Goal: Check status: Check status

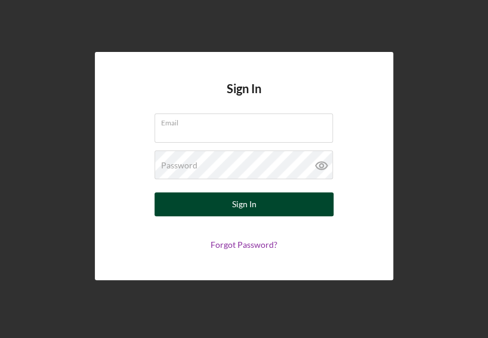
type input "[EMAIL_ADDRESS][DOMAIN_NAME]"
click at [255, 200] on div "Sign In" at bounding box center [244, 204] width 24 height 24
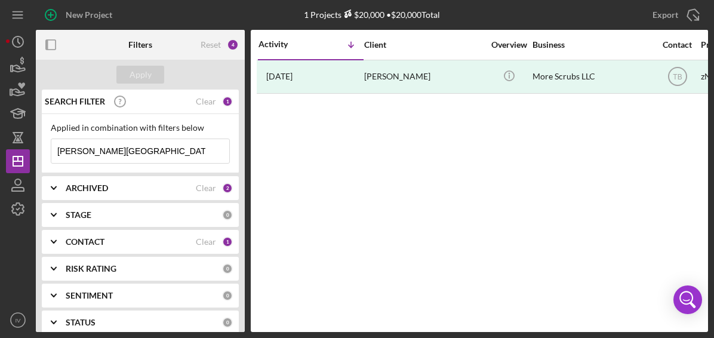
drag, startPoint x: 131, startPoint y: 151, endPoint x: 15, endPoint y: 146, distance: 116.5
click at [5, 147] on div "New Project 1 Projects $20,000 • $20,000 Total [PERSON_NAME] Export Icon/Export…" at bounding box center [357, 169] width 714 height 338
paste input "[EMAIL_ADDRESS][DOMAIN_NAME]"
type input "[EMAIL_ADDRESS][DOMAIN_NAME]"
drag, startPoint x: 177, startPoint y: 147, endPoint x: 30, endPoint y: 145, distance: 146.8
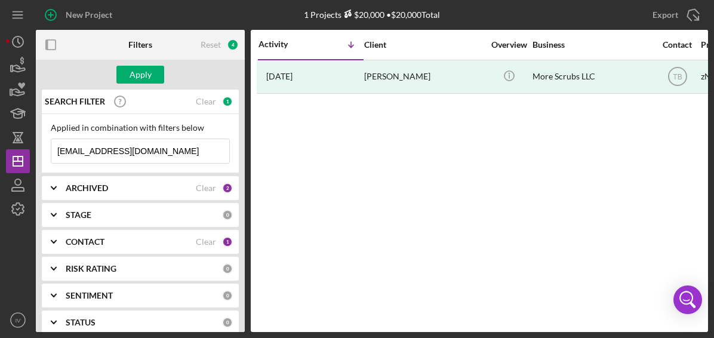
click at [30, 145] on div "New Project 1 Projects $20,000 • $20,000 Total [PERSON_NAME] Export Icon/Export…" at bounding box center [357, 166] width 702 height 332
type input "[PERSON_NAME]"
click at [171, 243] on div "CONTACT" at bounding box center [131, 242] width 130 height 10
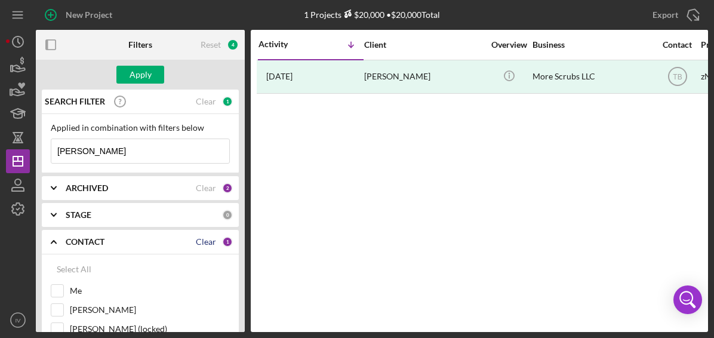
click at [203, 237] on div "Clear" at bounding box center [206, 242] width 20 height 10
checkbox input "false"
click at [54, 310] on input "[PERSON_NAME]" at bounding box center [57, 310] width 12 height 12
click at [133, 70] on div "Apply" at bounding box center [140, 75] width 22 height 18
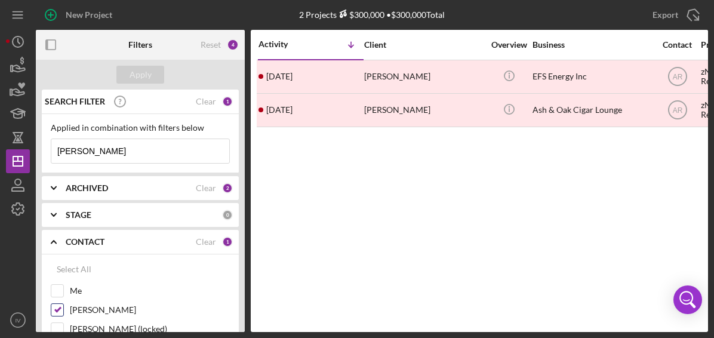
click at [57, 307] on input "[PERSON_NAME]" at bounding box center [57, 310] width 12 height 12
checkbox input "false"
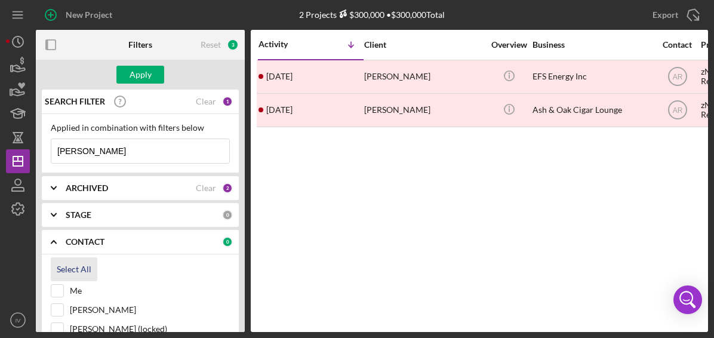
click at [74, 271] on div "Select All" at bounding box center [74, 269] width 35 height 24
checkbox input "true"
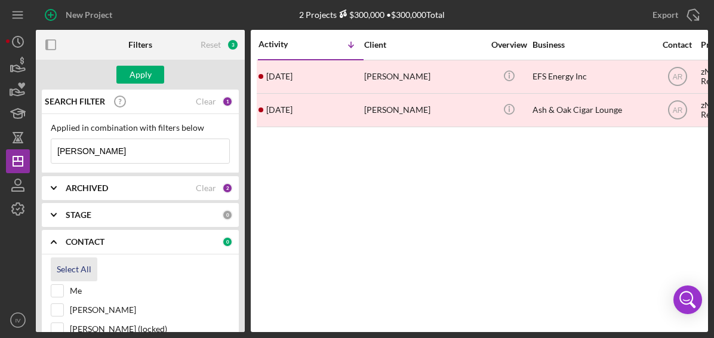
checkbox input "true"
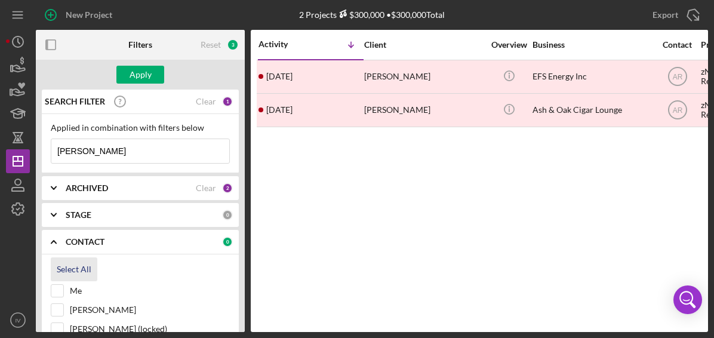
checkbox input "true"
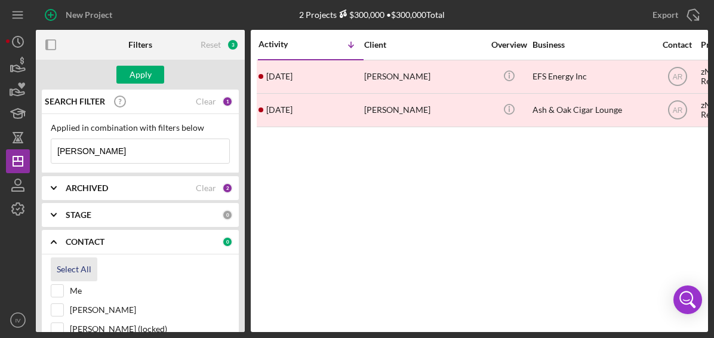
checkbox input "true"
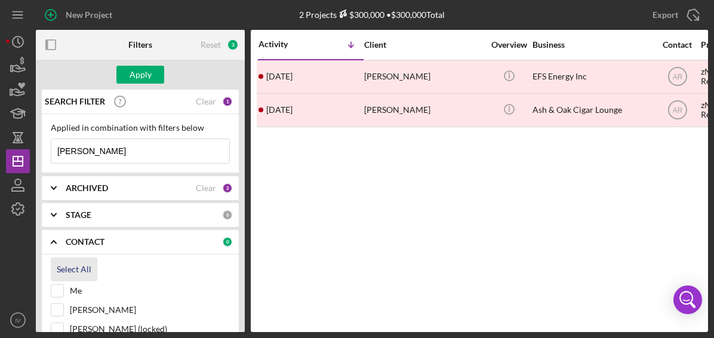
checkbox input "true"
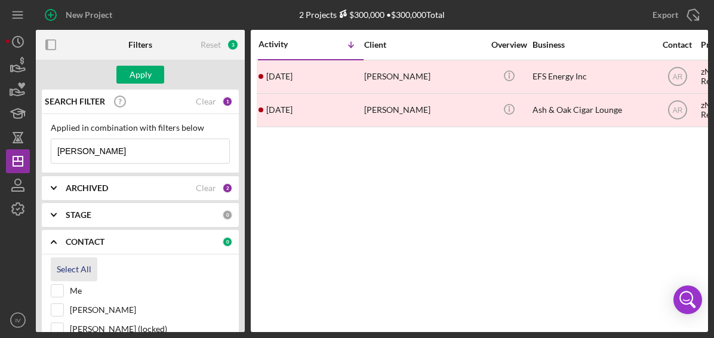
checkbox input "true"
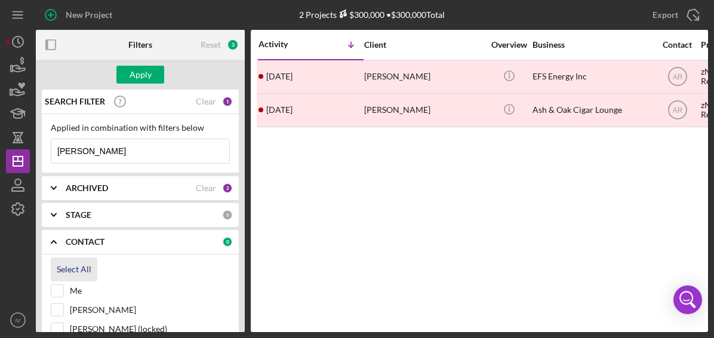
checkbox input "true"
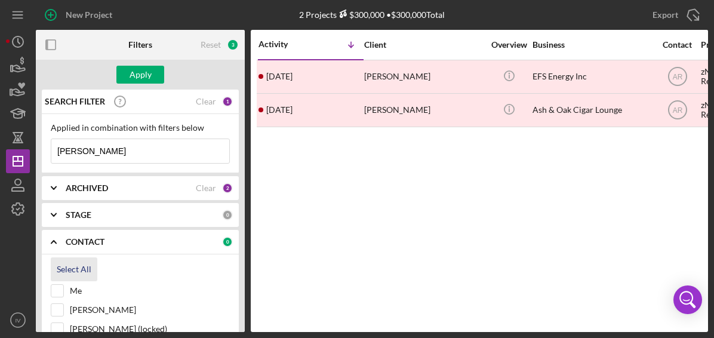
checkbox input "true"
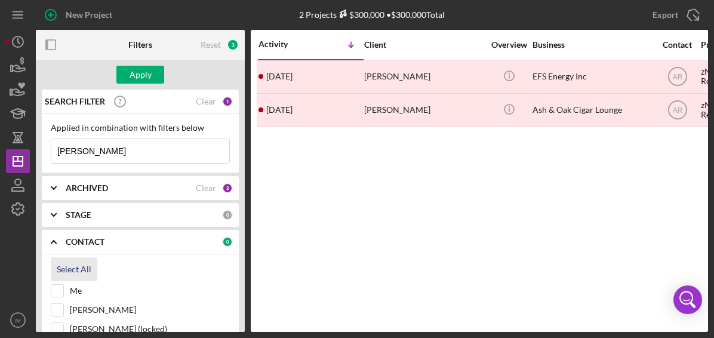
checkbox input "true"
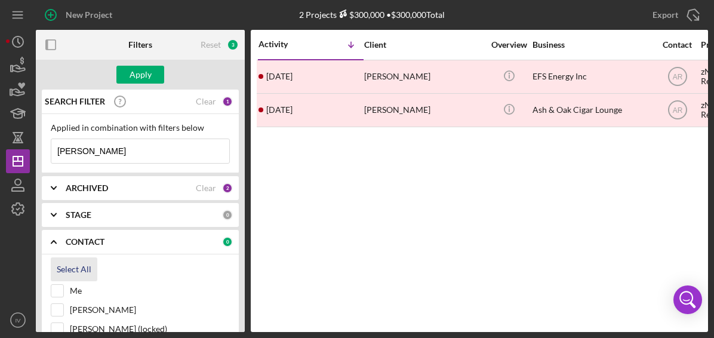
checkbox input "true"
click at [139, 73] on div "Apply" at bounding box center [140, 75] width 22 height 18
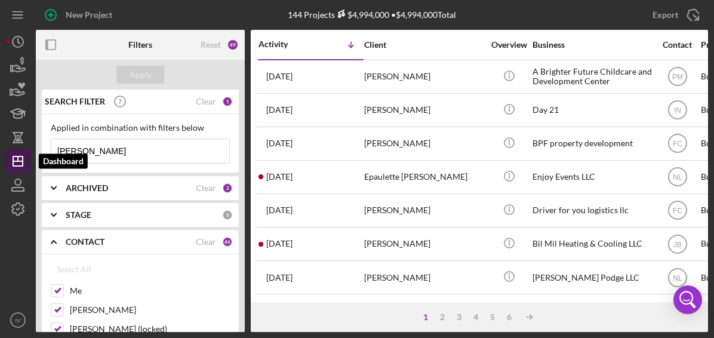
click at [17, 155] on icon "Icon/Dashboard" at bounding box center [18, 161] width 30 height 30
click at [55, 188] on polyline at bounding box center [53, 188] width 5 height 2
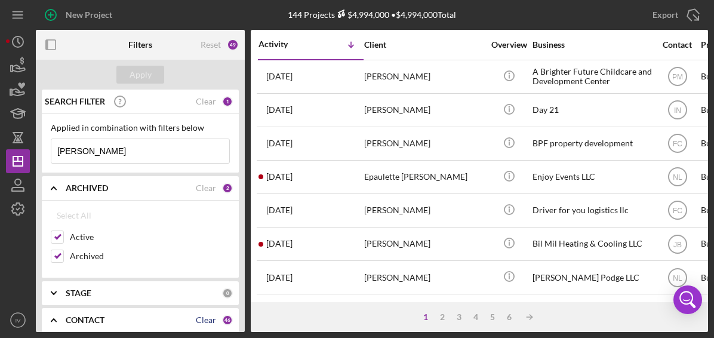
click at [196, 320] on div "Clear" at bounding box center [206, 320] width 20 height 10
checkbox input "false"
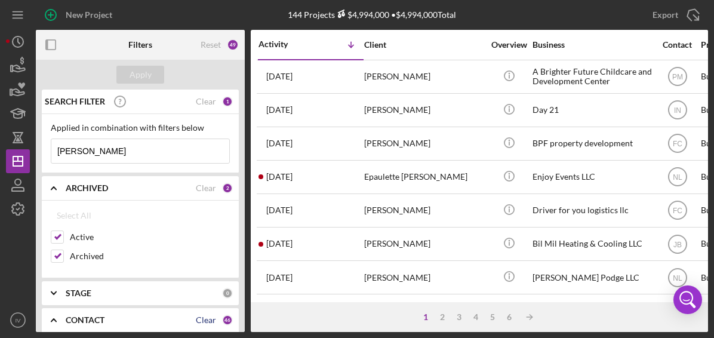
checkbox input "false"
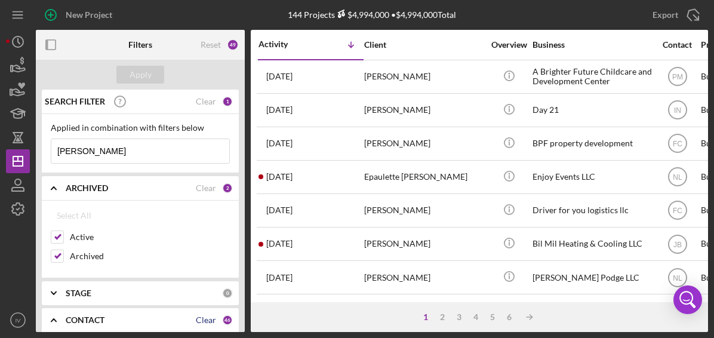
checkbox input "false"
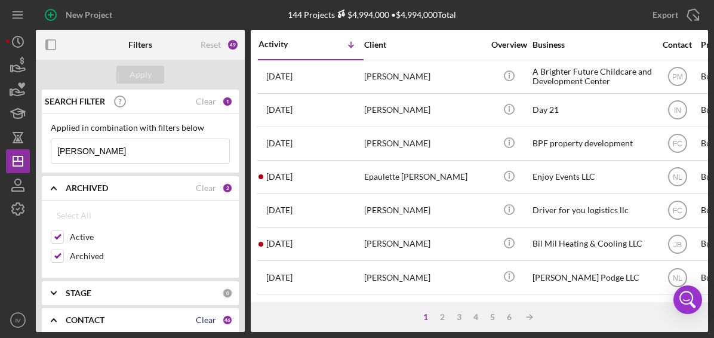
checkbox input "false"
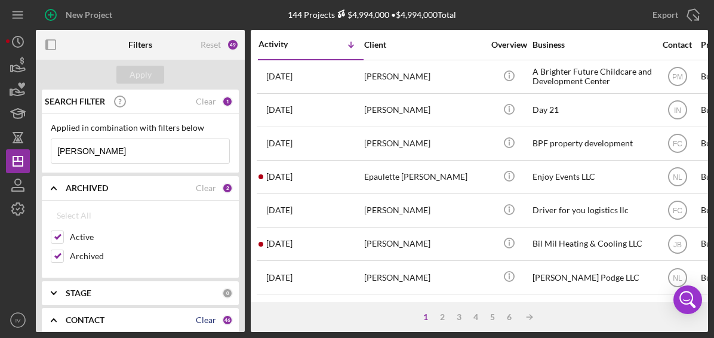
checkbox input "false"
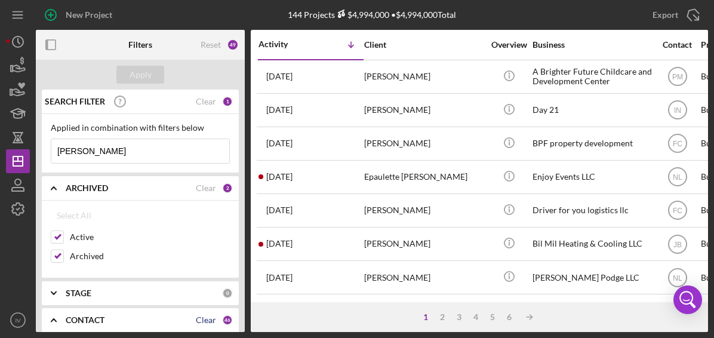
checkbox input "false"
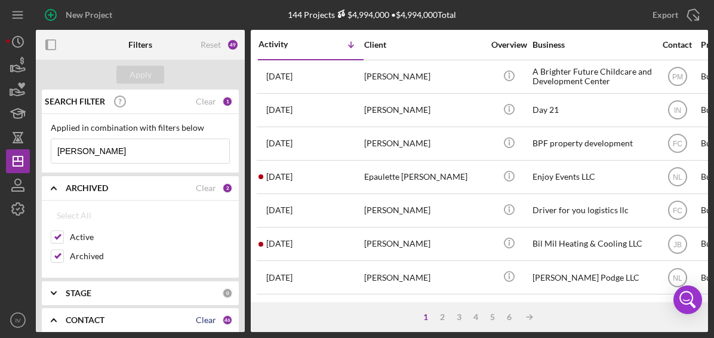
checkbox input "false"
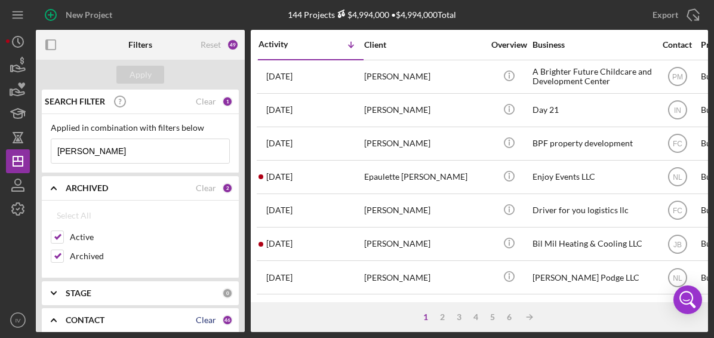
checkbox input "false"
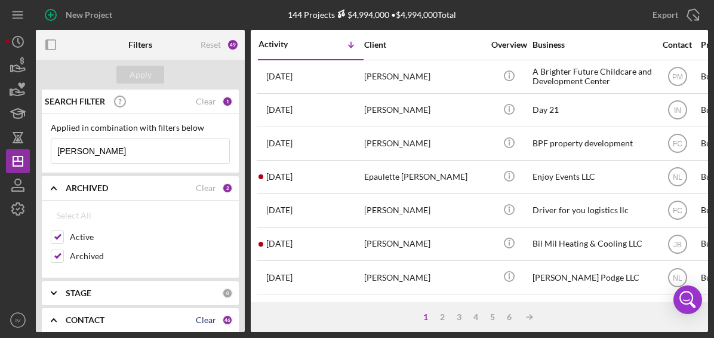
checkbox input "false"
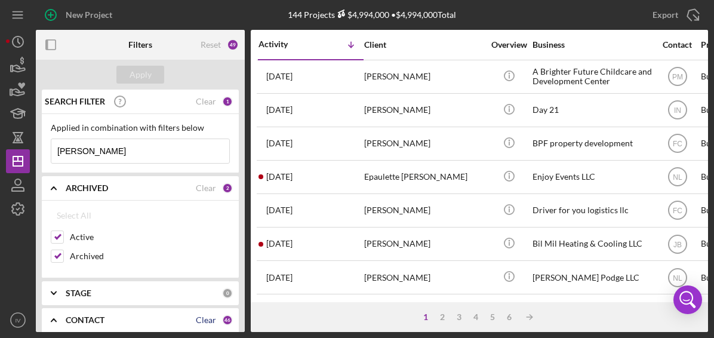
checkbox input "false"
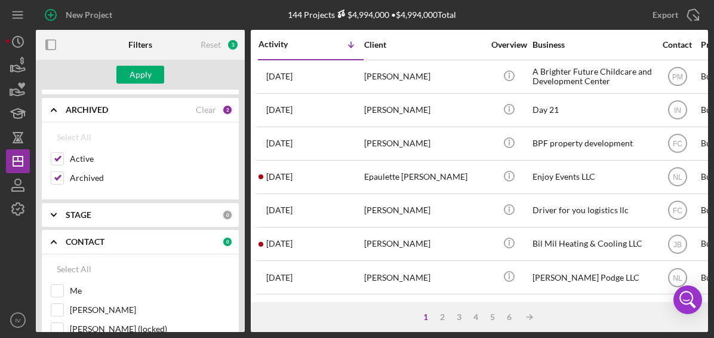
scroll to position [98, 0]
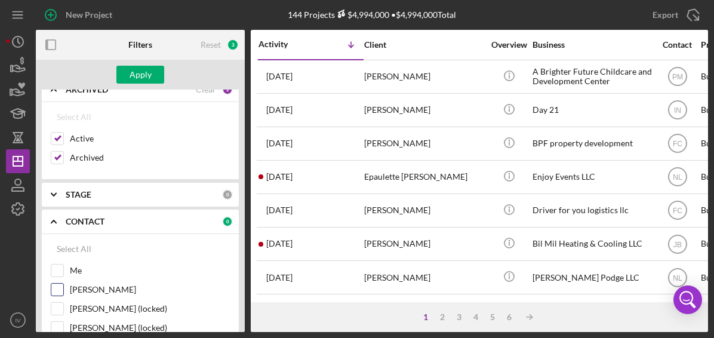
click at [54, 287] on input "[PERSON_NAME]" at bounding box center [57, 289] width 12 height 12
checkbox input "true"
click at [148, 73] on div "Apply" at bounding box center [140, 75] width 22 height 18
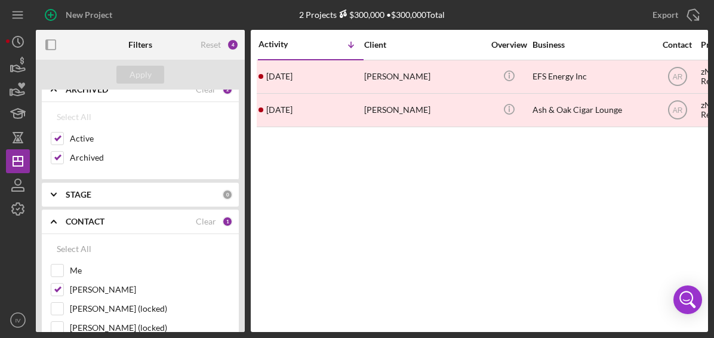
scroll to position [0, 0]
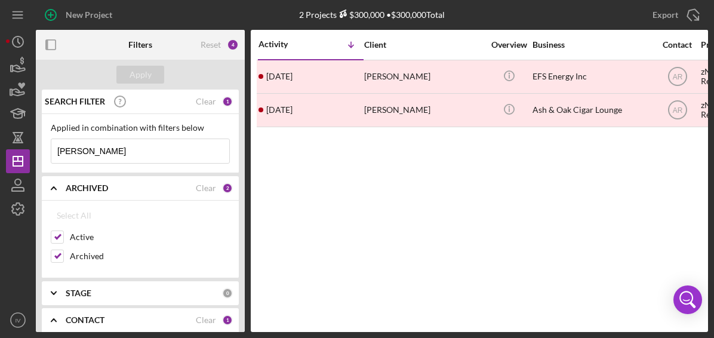
drag, startPoint x: 108, startPoint y: 148, endPoint x: 4, endPoint y: 152, distance: 103.9
click at [4, 152] on div "New Project 2 Projects $300,000 • $300,000 Total [PERSON_NAME] Export Icon/Expo…" at bounding box center [357, 169] width 714 height 338
click at [160, 69] on button "Apply" at bounding box center [140, 75] width 48 height 18
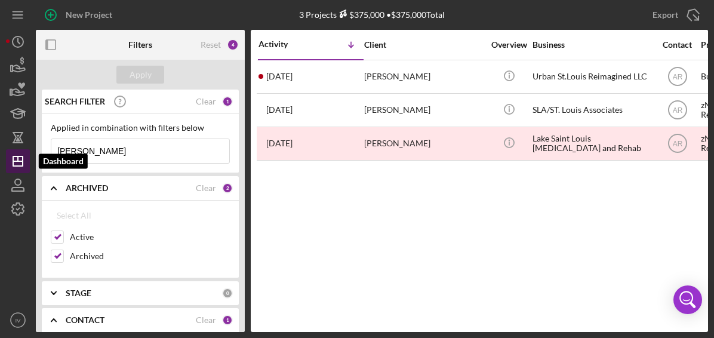
drag, startPoint x: 116, startPoint y: 152, endPoint x: 18, endPoint y: 158, distance: 97.4
click at [18, 158] on div "New Project 3 Projects $375,000 • $375,000 Total [PERSON_NAME] Export Icon/Expo…" at bounding box center [357, 166] width 702 height 332
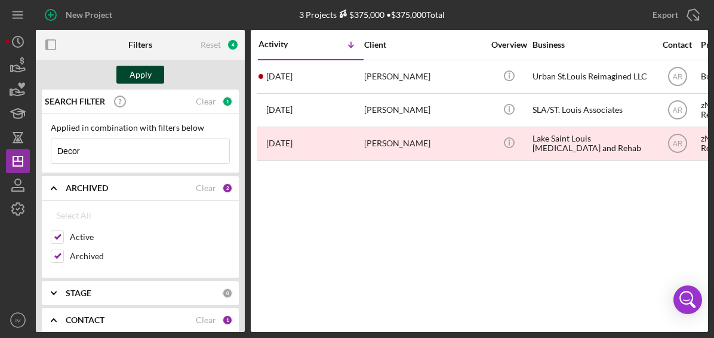
type input "Decor"
click at [140, 75] on div "Apply" at bounding box center [140, 75] width 22 height 18
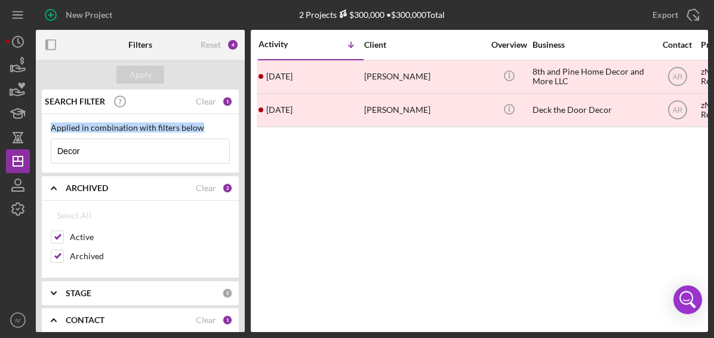
drag, startPoint x: 246, startPoint y: 107, endPoint x: 236, endPoint y: 125, distance: 21.1
click at [242, 141] on div "Filters Reset 4 Apply SEARCH FILTER Clear 1 Applied in combination with filters…" at bounding box center [372, 181] width 672 height 302
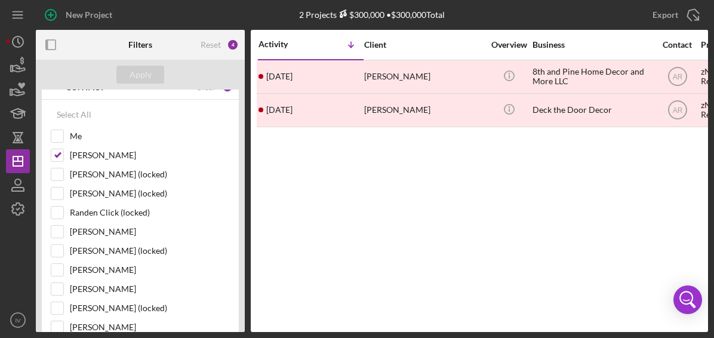
scroll to position [174, 0]
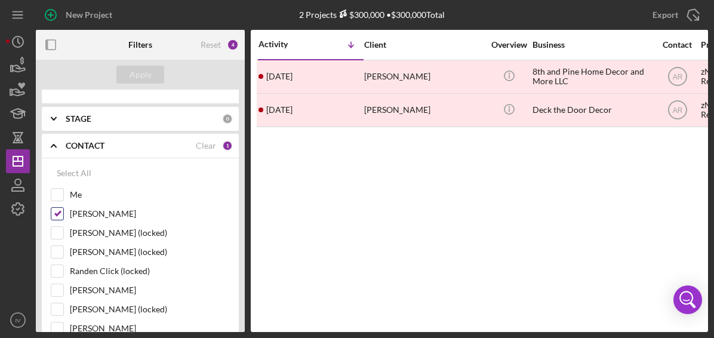
click at [57, 209] on input "[PERSON_NAME]" at bounding box center [57, 214] width 12 height 12
checkbox input "false"
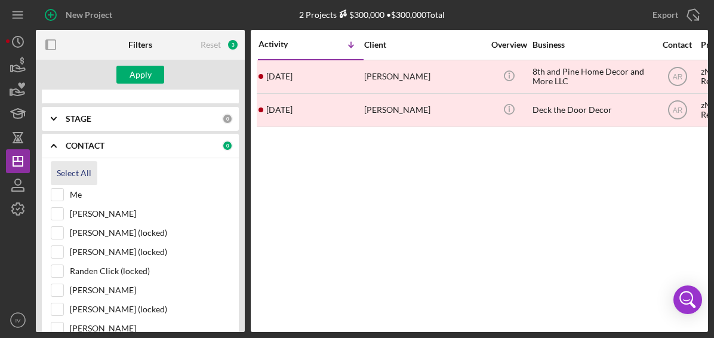
click at [67, 177] on div "Select All" at bounding box center [74, 173] width 35 height 24
checkbox input "true"
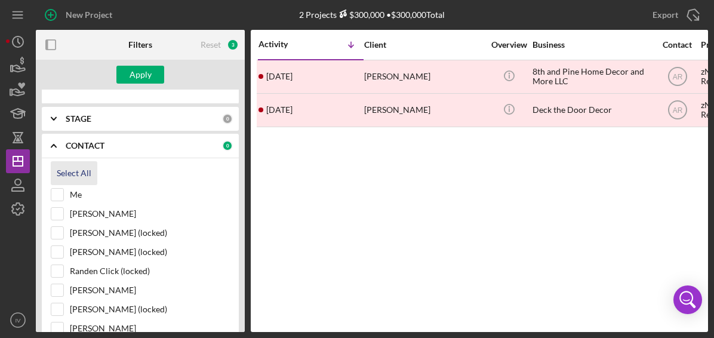
checkbox input "true"
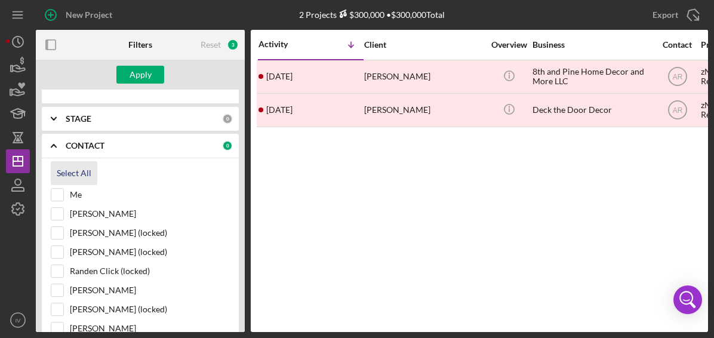
checkbox input "true"
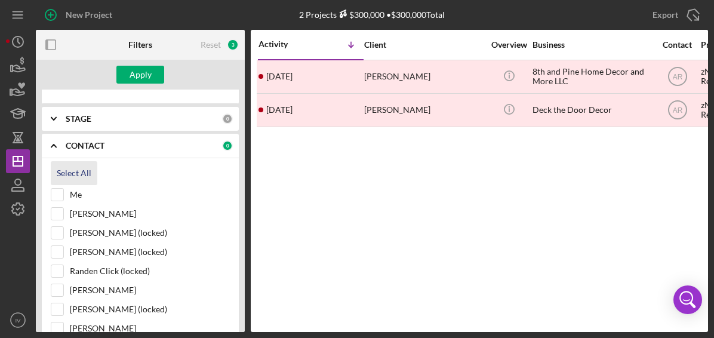
checkbox input "true"
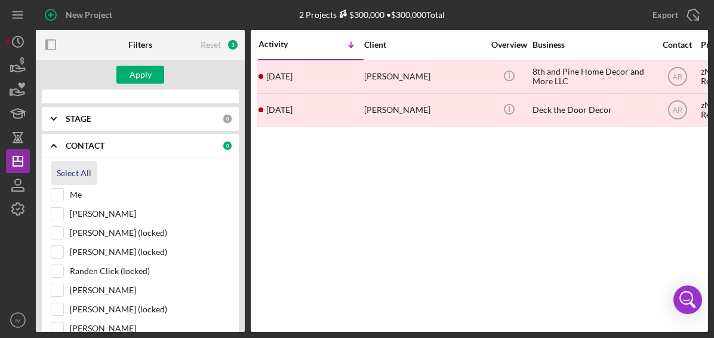
checkbox input "true"
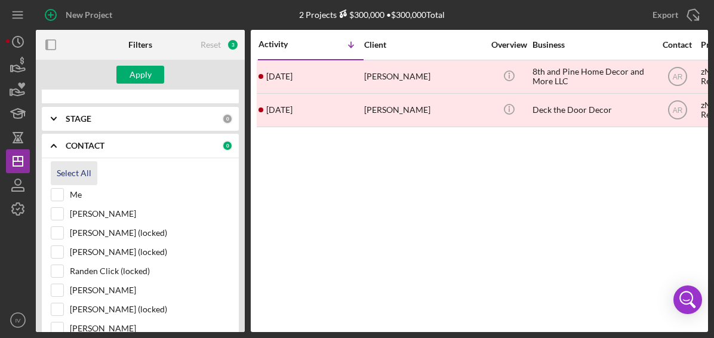
checkbox input "true"
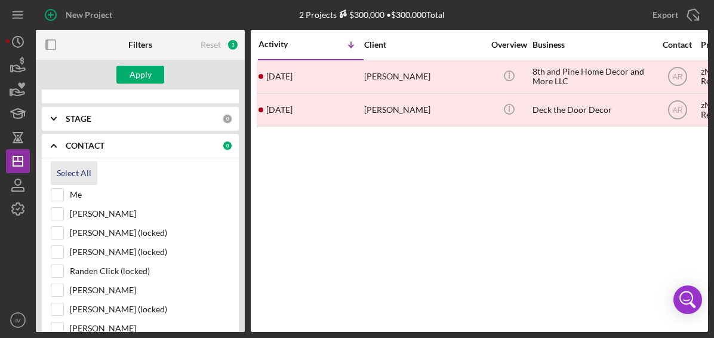
checkbox input "true"
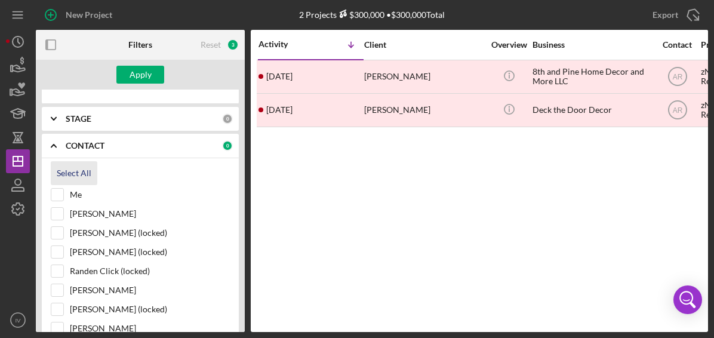
checkbox input "true"
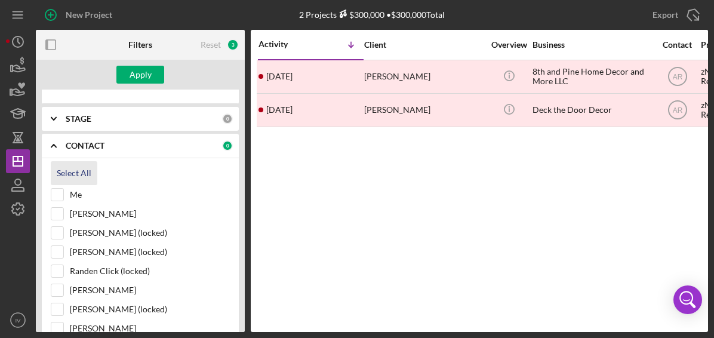
checkbox input "true"
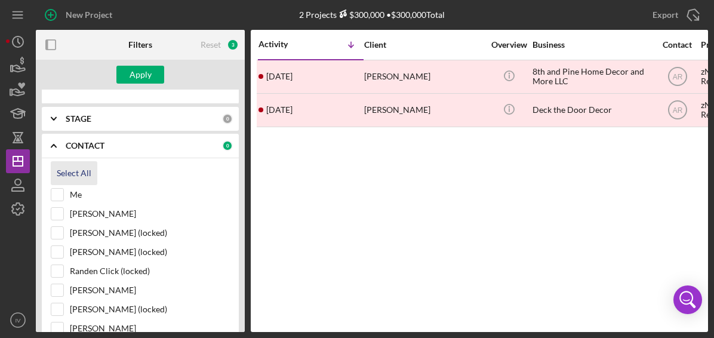
checkbox input "true"
drag, startPoint x: 239, startPoint y: 131, endPoint x: 236, endPoint y: 114, distance: 16.9
click at [236, 114] on div "SEARCH FILTER Clear 1 Applied in combination with filters below Decor Icon/Menu…" at bounding box center [140, 210] width 209 height 242
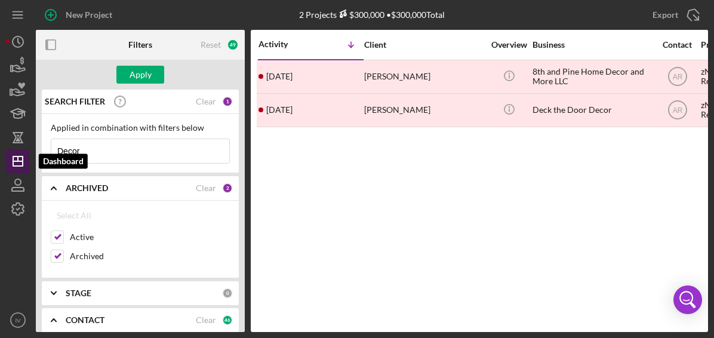
drag, startPoint x: 85, startPoint y: 152, endPoint x: 20, endPoint y: 150, distance: 65.1
click at [20, 150] on div "New Project 2 Projects $300,000 • $300,000 Total [PERSON_NAME] Export Icon/Expo…" at bounding box center [357, 166] width 702 height 332
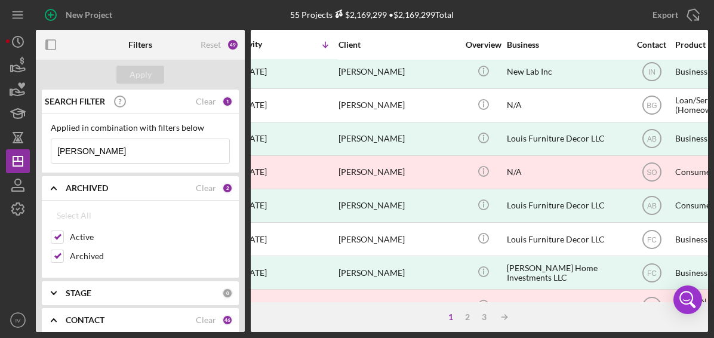
scroll to position [373, 0]
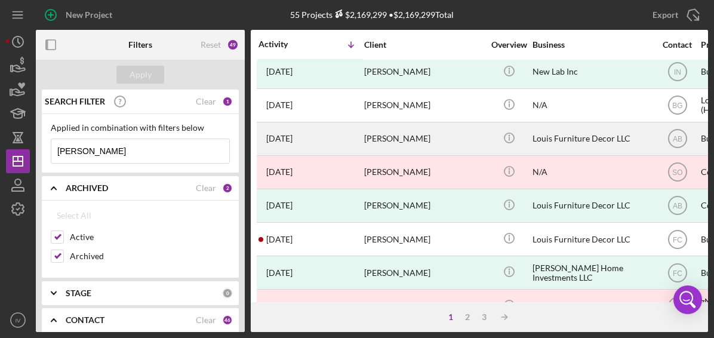
type input "[PERSON_NAME]"
click at [384, 141] on div "[PERSON_NAME]" at bounding box center [423, 139] width 119 height 32
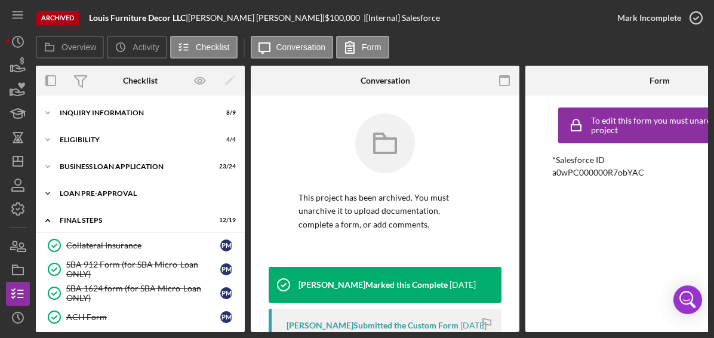
click at [131, 193] on div "LOAN PRE-APPROVAL" at bounding box center [145, 193] width 170 height 7
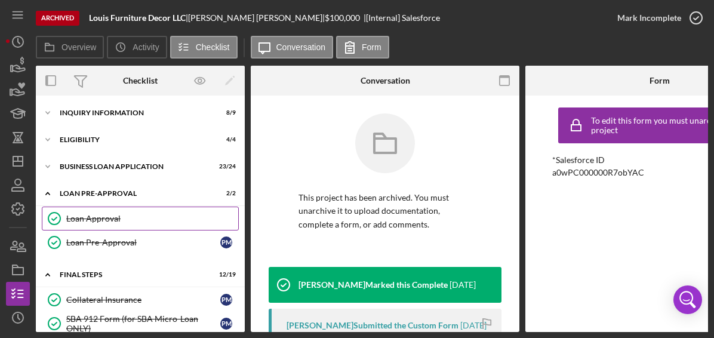
click at [119, 215] on div "Loan Approval" at bounding box center [152, 219] width 172 height 10
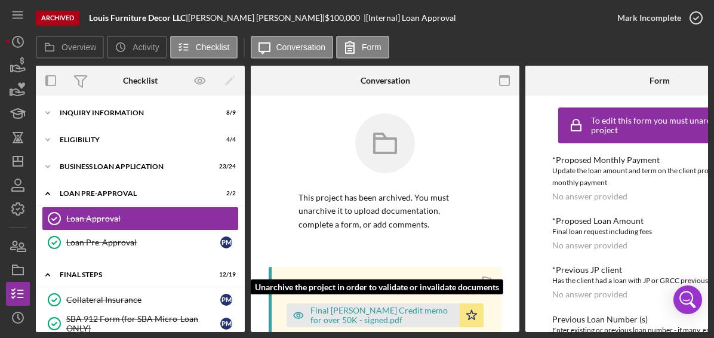
click at [391, 314] on div "Final [PERSON_NAME] Credit memo for over 50K - signed.pdf" at bounding box center [381, 314] width 143 height 19
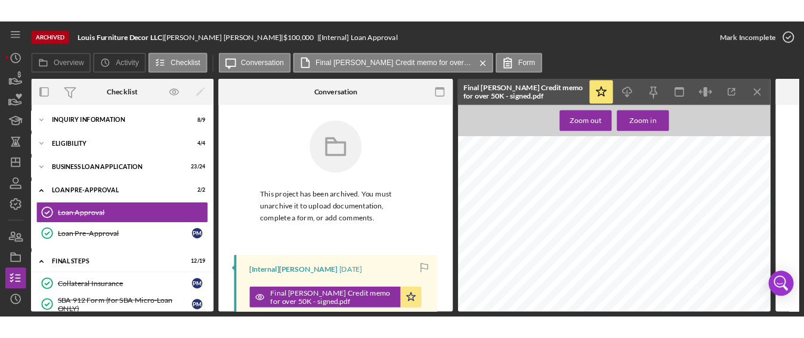
scroll to position [115, 0]
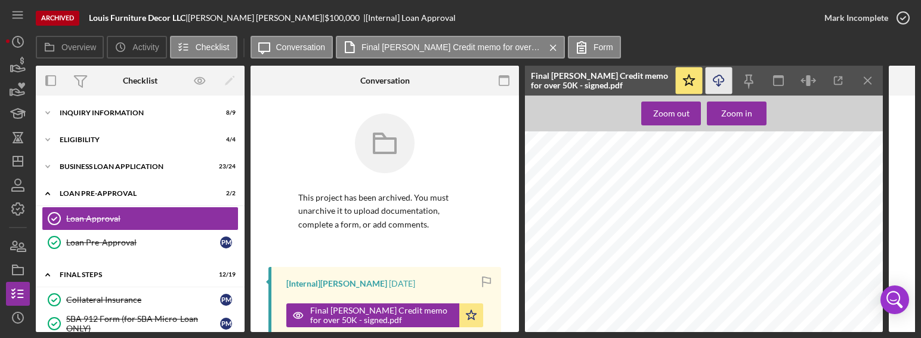
click at [487, 79] on icon "Icon/Download" at bounding box center [719, 80] width 27 height 27
click at [136, 110] on div "INQUIRY INFORMATION" at bounding box center [145, 112] width 170 height 7
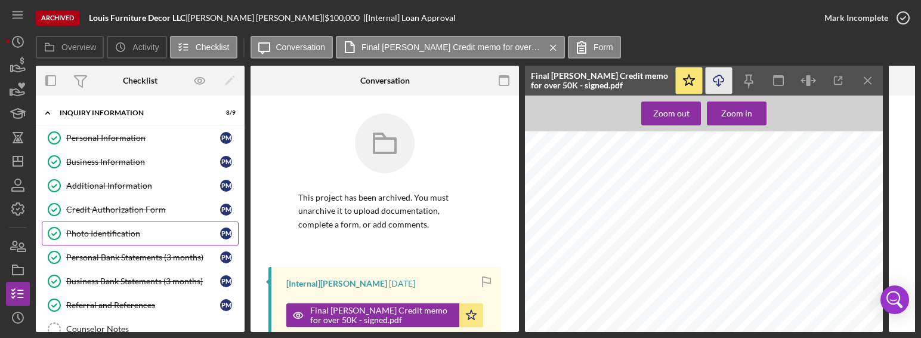
click at [112, 235] on div "Photo Identification" at bounding box center [143, 233] width 154 height 10
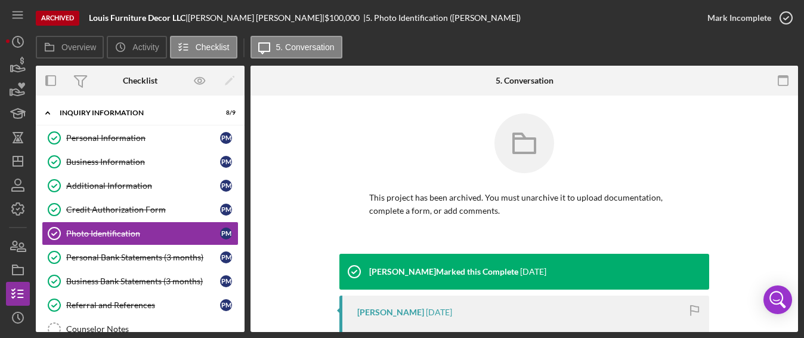
drag, startPoint x: 795, startPoint y: 124, endPoint x: 797, endPoint y: 169, distance: 44.8
click at [487, 172] on div "Photo Identification Photo Identification This project has been archived. You m…" at bounding box center [525, 213] width 548 height 236
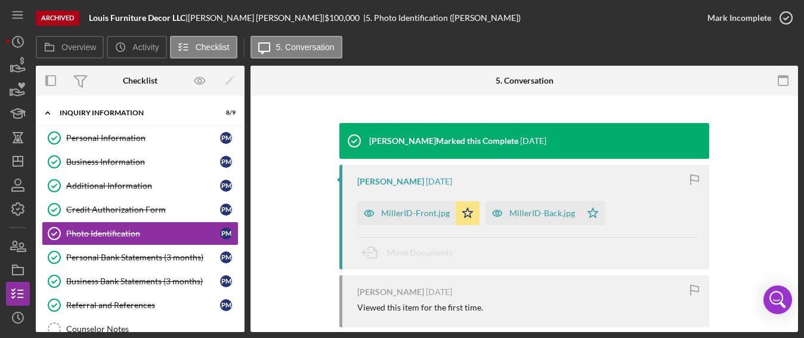
scroll to position [142, 0]
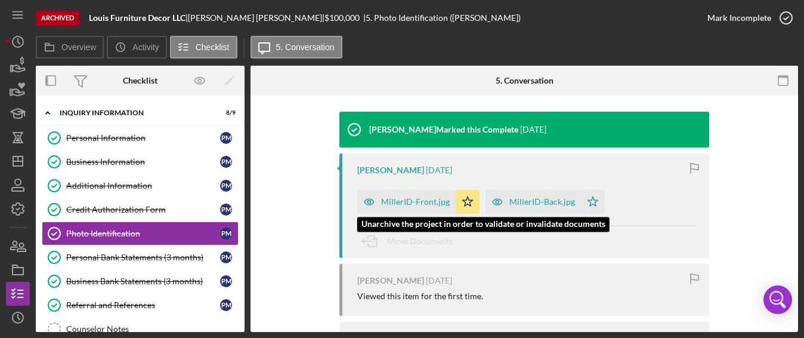
click at [410, 193] on div "MillerID-Front.jpg" at bounding box center [406, 202] width 98 height 24
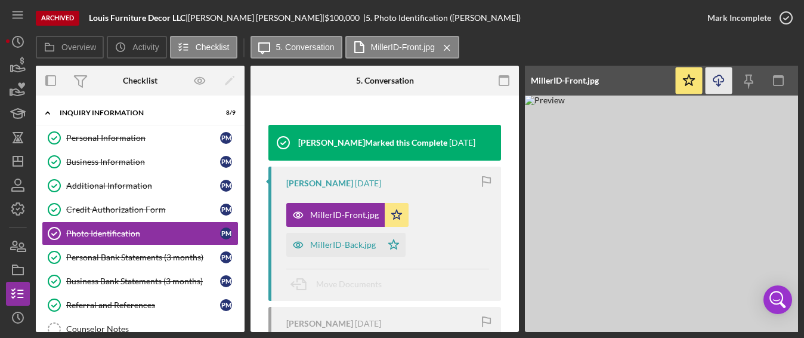
click at [487, 78] on icon "Icon/Download" at bounding box center [719, 80] width 27 height 27
click at [167, 257] on div "Personal Bank Statements (3 months)" at bounding box center [143, 257] width 154 height 10
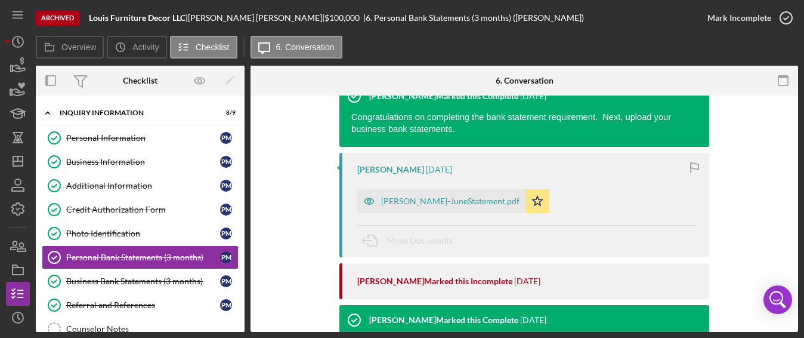
scroll to position [214, 0]
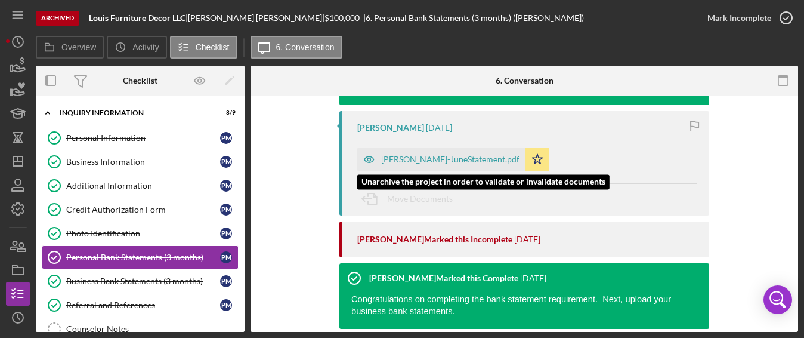
click at [423, 152] on div "[PERSON_NAME]-JuneStatement.pdf" at bounding box center [441, 159] width 168 height 24
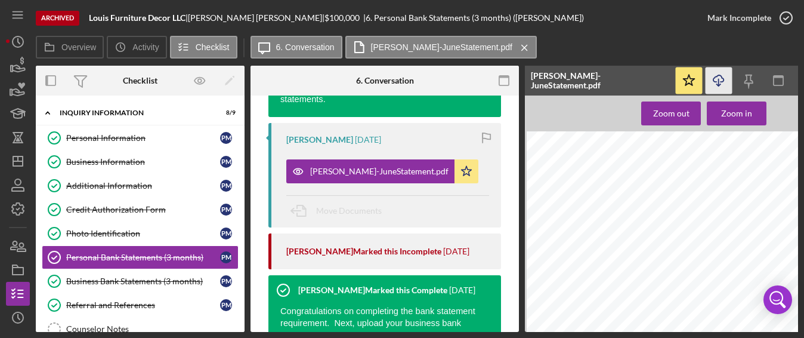
click at [487, 72] on icon "Icon/Download" at bounding box center [719, 80] width 27 height 27
click at [163, 276] on div "Business Bank Statements (3 months)" at bounding box center [143, 281] width 154 height 10
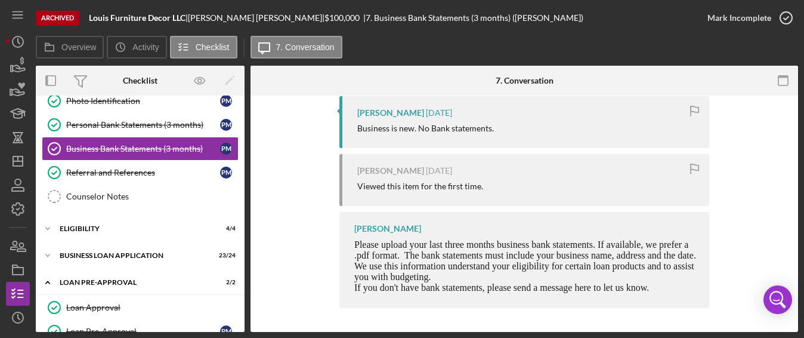
scroll to position [152, 0]
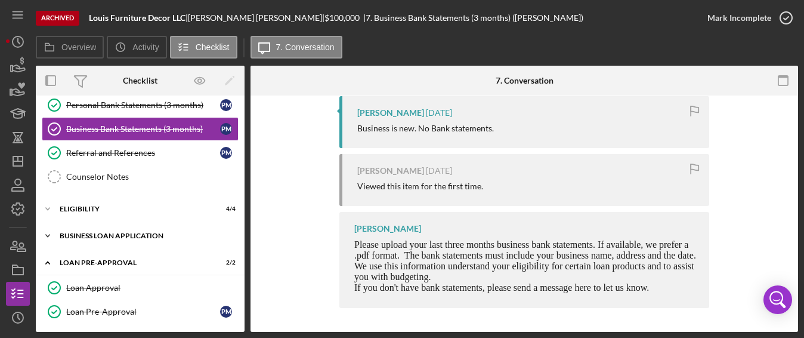
click at [158, 232] on div "BUSINESS LOAN APPLICATION" at bounding box center [145, 235] width 170 height 7
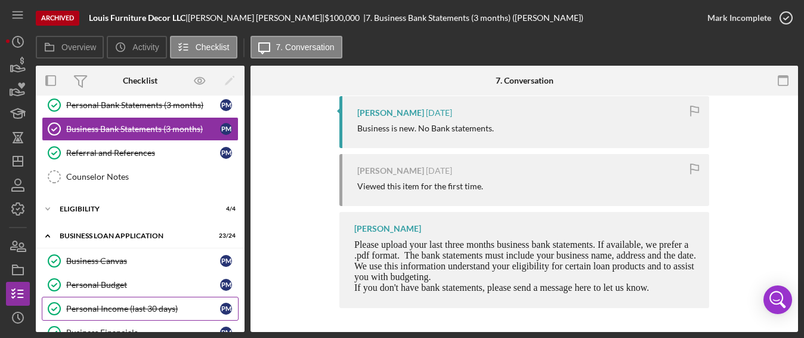
click at [135, 304] on div "Personal Income (last 30 days)" at bounding box center [143, 309] width 154 height 10
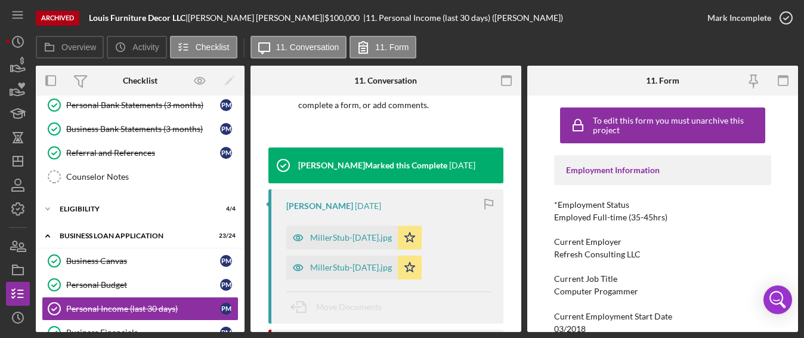
scroll to position [180, 0]
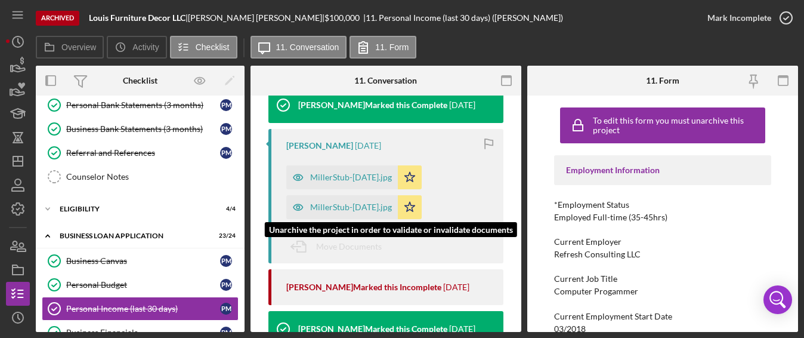
click at [344, 206] on div "MillerStub-[DATE].jpg" at bounding box center [351, 207] width 82 height 10
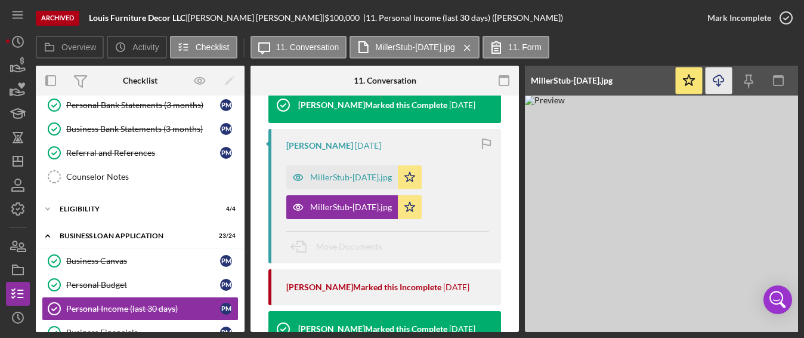
click at [487, 85] on icon "Icon/Download" at bounding box center [719, 80] width 27 height 27
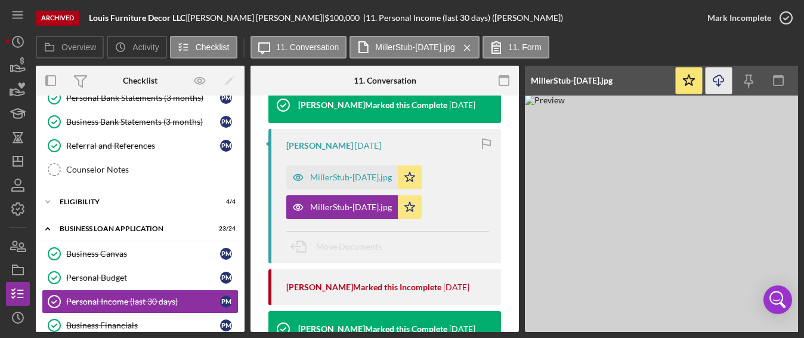
scroll to position [160, 0]
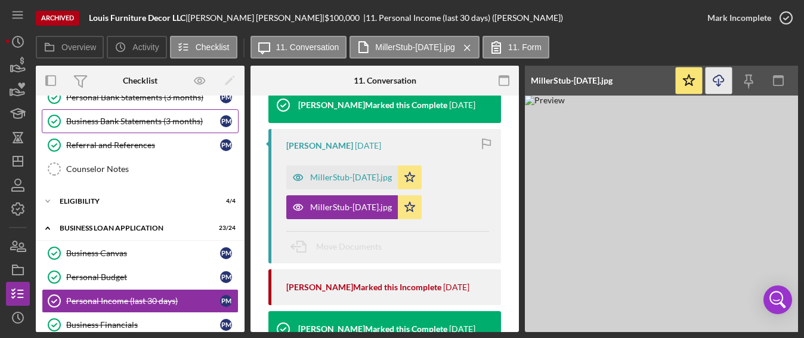
click at [143, 122] on div "Business Bank Statements (3 months)" at bounding box center [143, 121] width 154 height 10
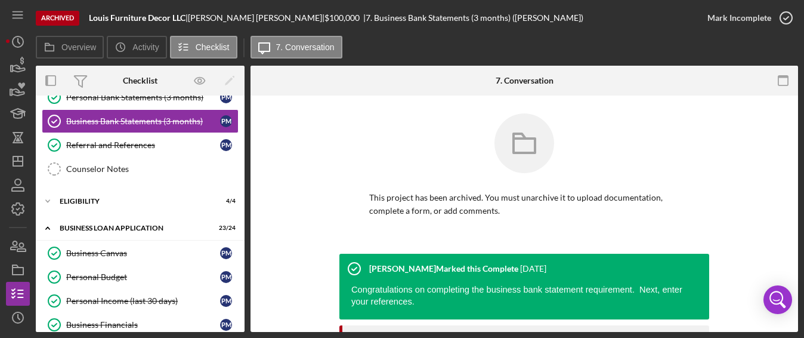
drag, startPoint x: 795, startPoint y: 112, endPoint x: 796, endPoint y: 159, distance: 47.7
click at [487, 159] on div "Business Bank Statements (3 months) Business Bank Statements (3 months) This pr…" at bounding box center [525, 213] width 548 height 236
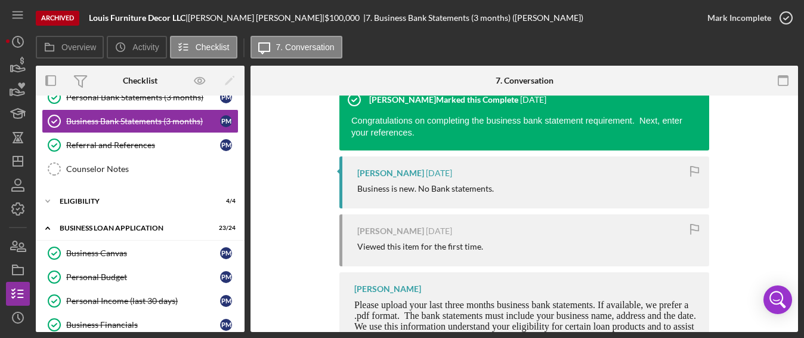
scroll to position [343, 0]
